Goal: Task Accomplishment & Management: Use online tool/utility

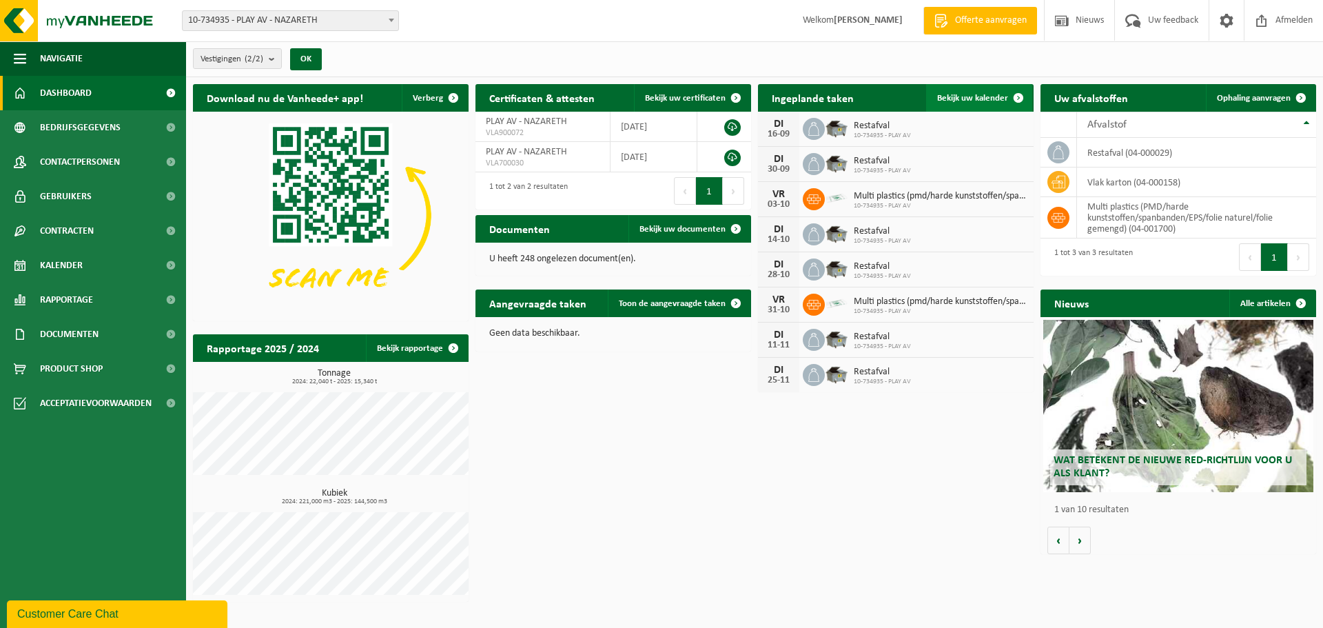
click at [962, 94] on span "Bekijk uw kalender" at bounding box center [972, 98] width 71 height 9
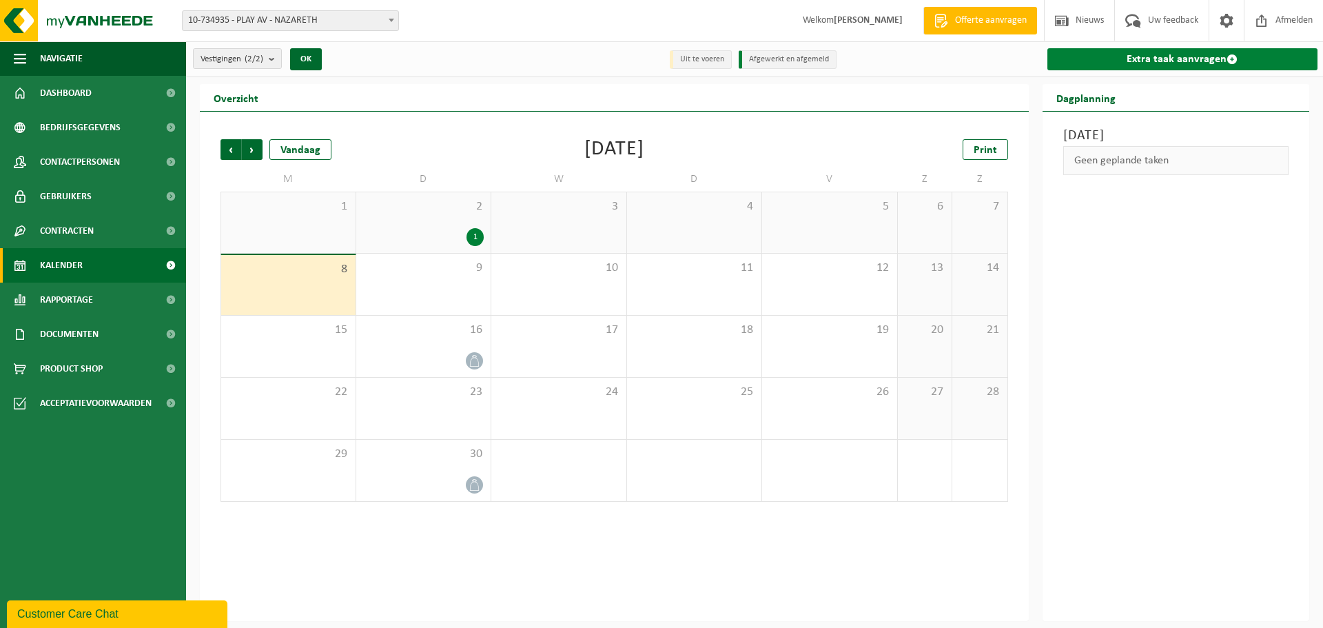
click at [1180, 54] on link "Extra taak aanvragen" at bounding box center [1182, 59] width 271 height 22
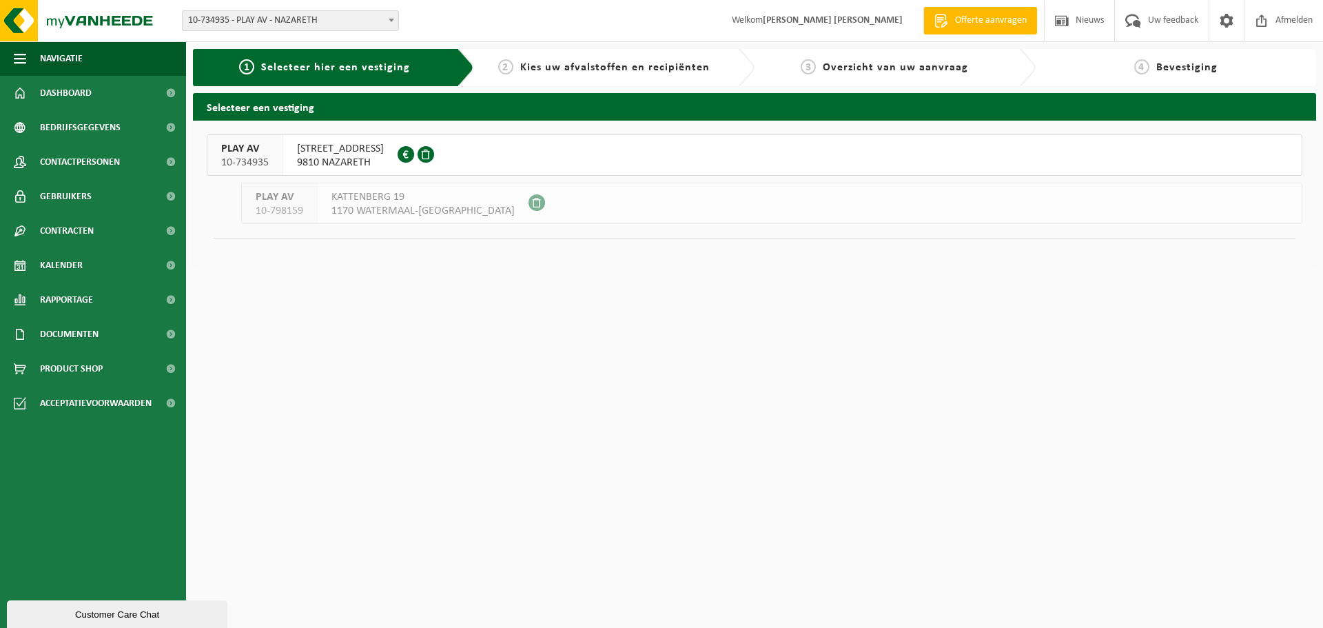
click at [335, 169] on div "VENECOWEG 2 9810 NAZARETH 0451.840.945" at bounding box center [340, 155] width 114 height 40
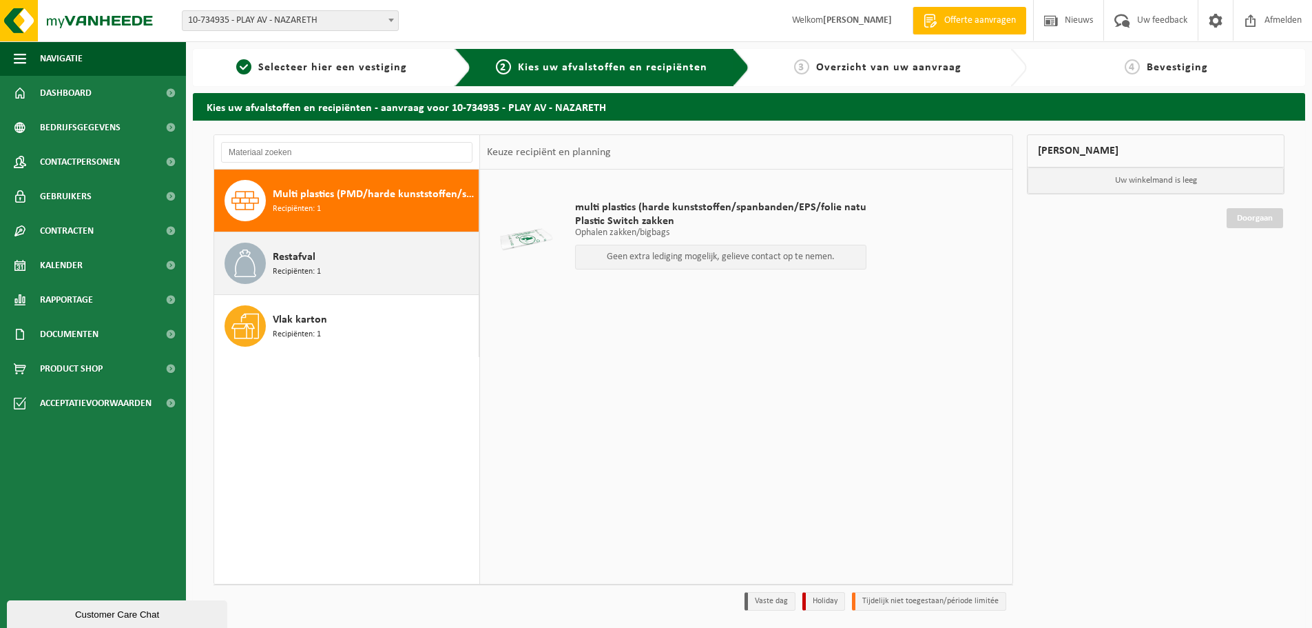
click at [320, 273] on span "Recipiënten: 1" at bounding box center [297, 271] width 48 height 13
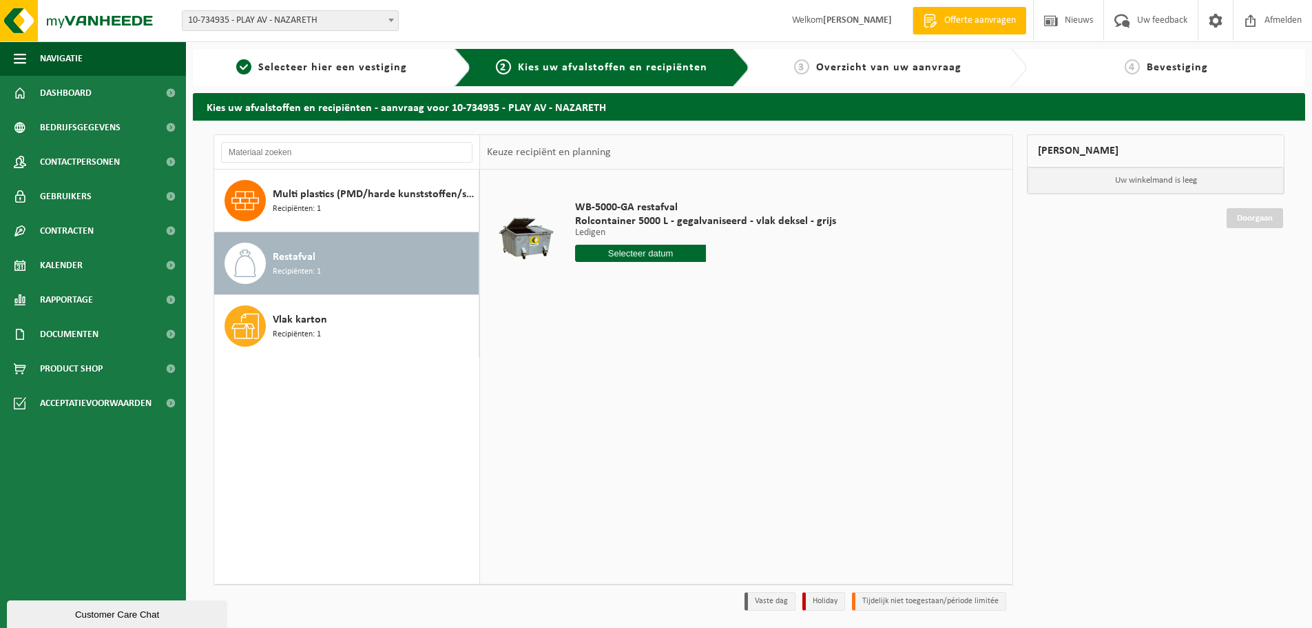
click at [634, 257] on input "text" at bounding box center [640, 253] width 131 height 17
click at [622, 351] on div "9" at bounding box center [612, 353] width 24 height 22
type input "Van 2025-09-09"
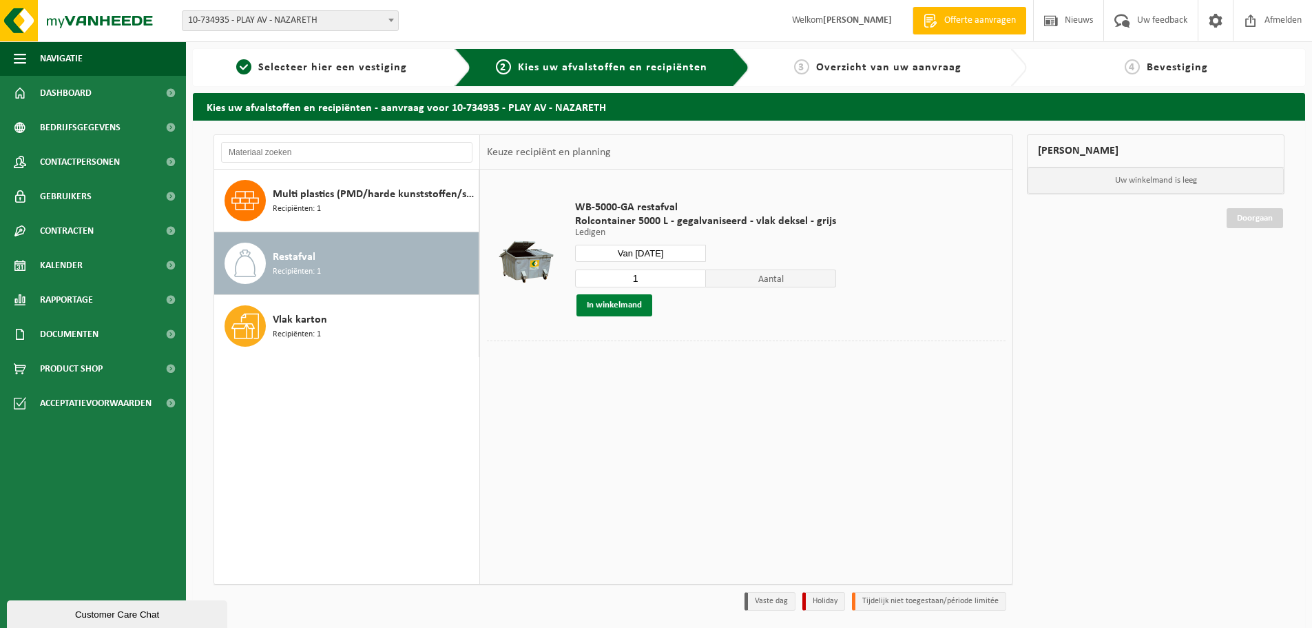
click at [605, 309] on button "In winkelmand" at bounding box center [615, 305] width 76 height 22
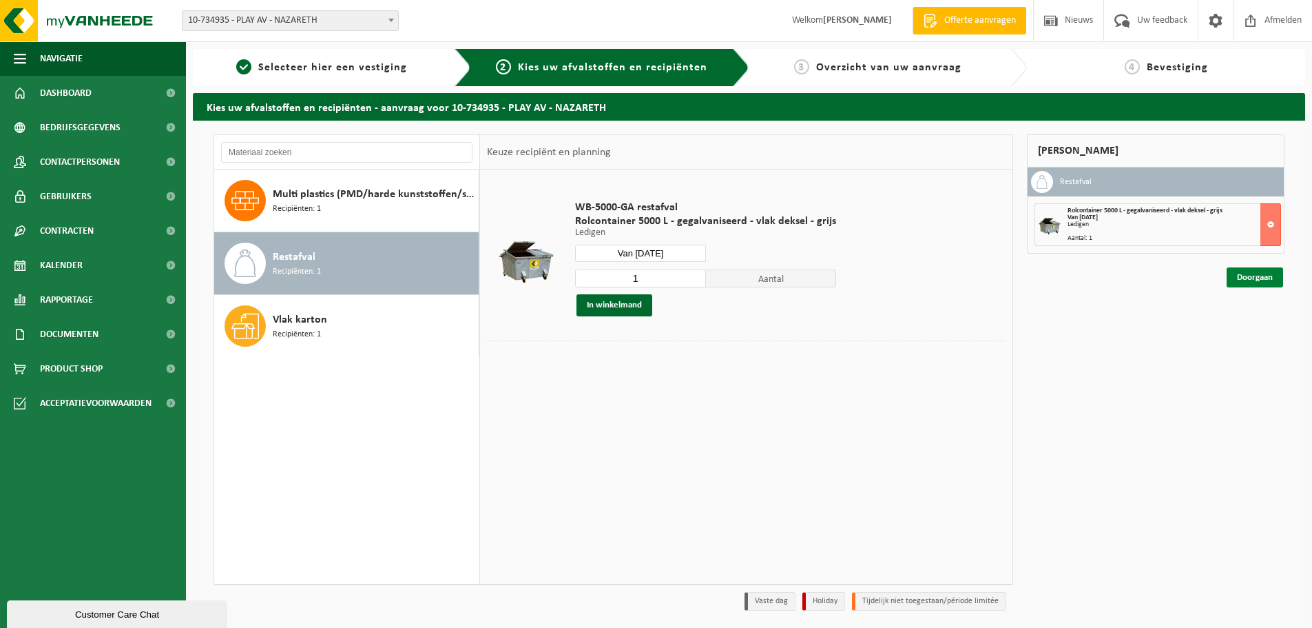
click at [1250, 278] on link "Doorgaan" at bounding box center [1255, 277] width 56 height 20
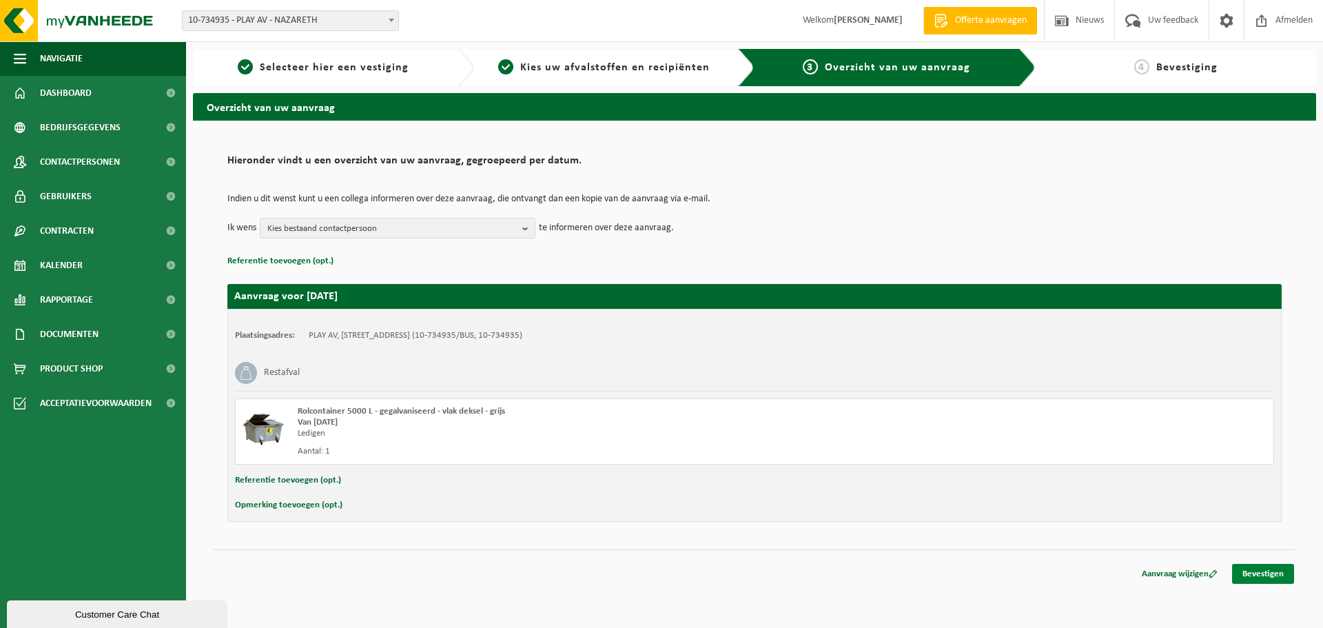
click at [1267, 570] on link "Bevestigen" at bounding box center [1263, 573] width 62 height 20
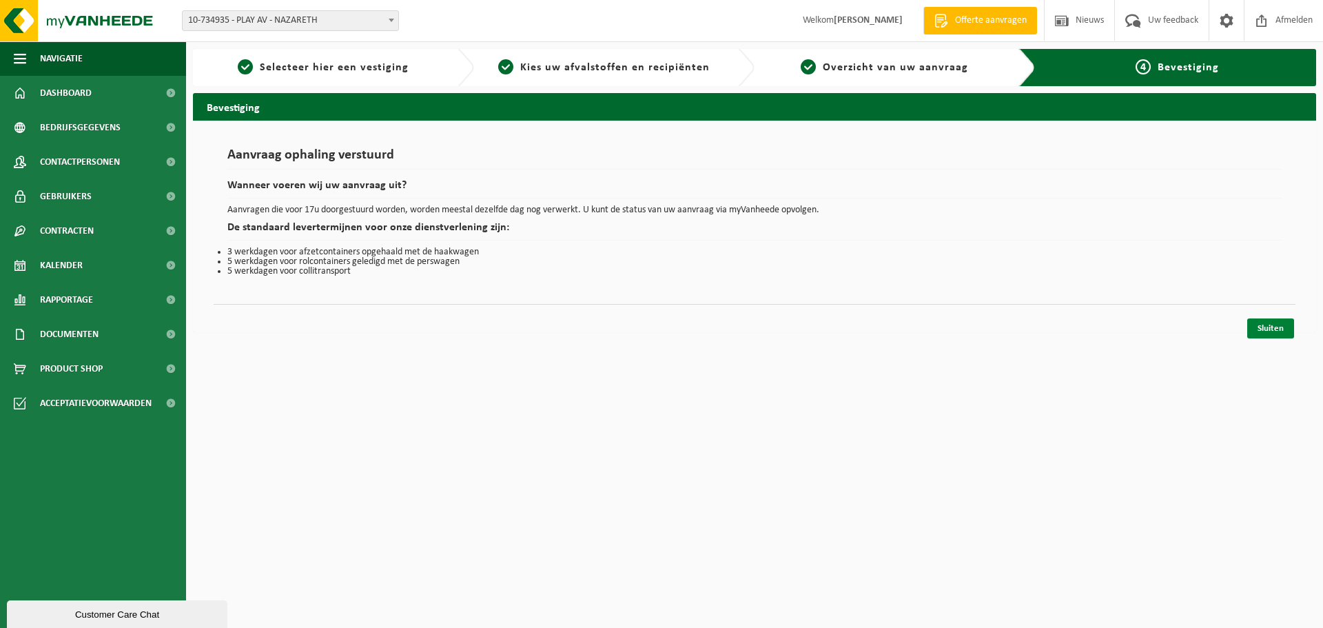
click at [1262, 329] on link "Sluiten" at bounding box center [1270, 328] width 47 height 20
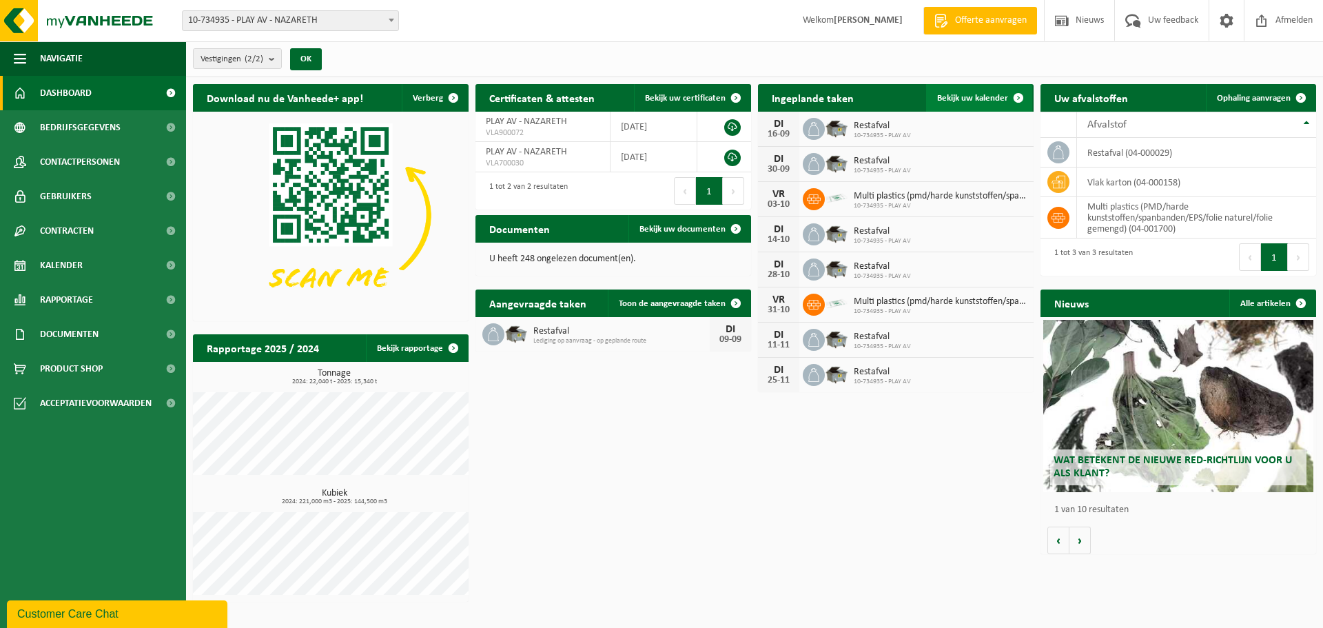
click at [968, 97] on span "Bekijk uw kalender" at bounding box center [972, 98] width 71 height 9
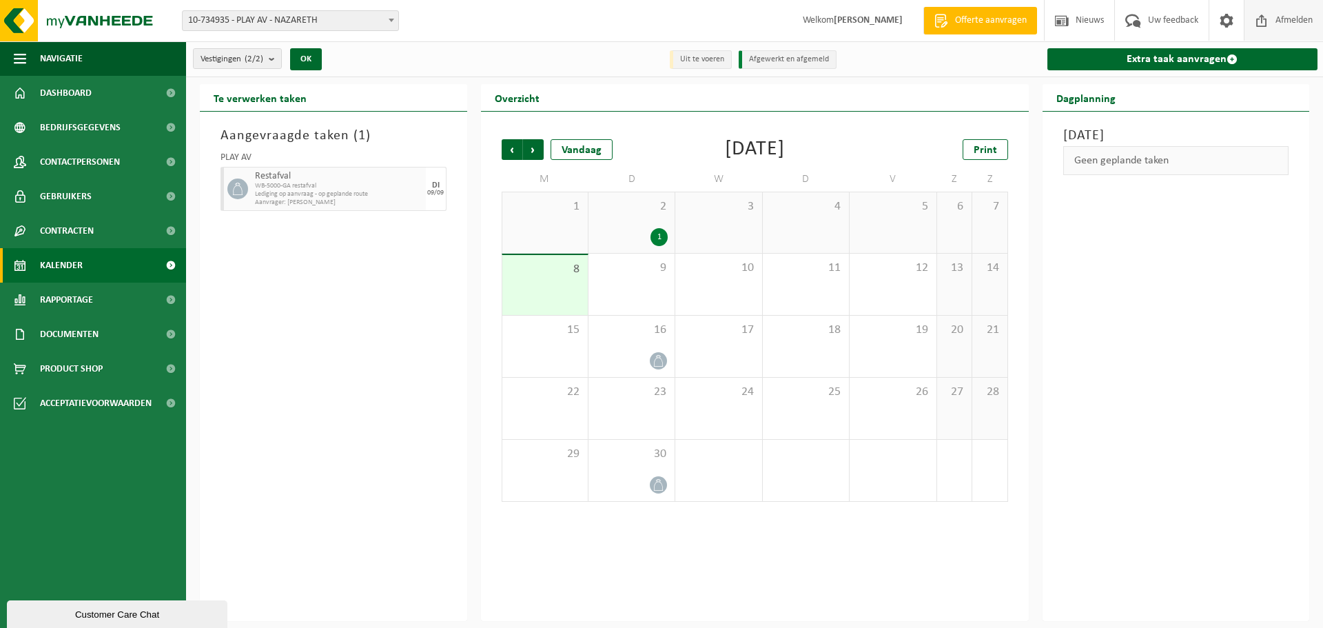
click at [1277, 14] on span "Afmelden" at bounding box center [1294, 20] width 44 height 41
